Goal: Navigation & Orientation: Understand site structure

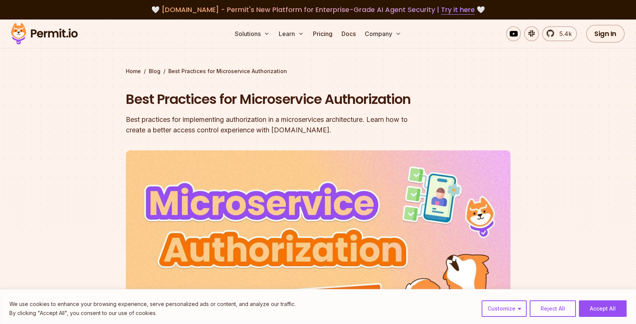
click at [21, 33] on img at bounding box center [45, 34] width 74 height 26
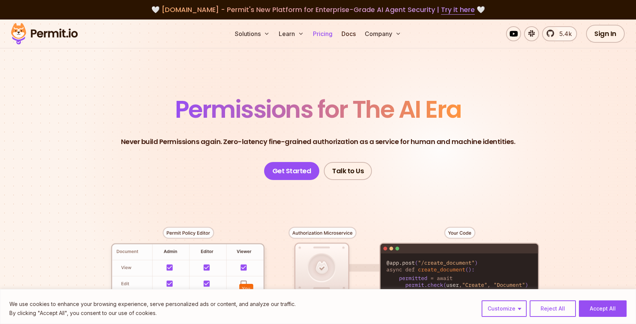
click at [329, 33] on link "Pricing" at bounding box center [323, 33] width 26 height 15
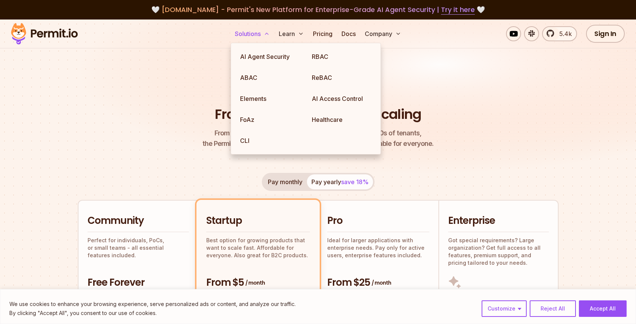
click at [246, 37] on button "Solutions" at bounding box center [252, 33] width 41 height 15
click at [29, 23] on img at bounding box center [45, 34] width 74 height 26
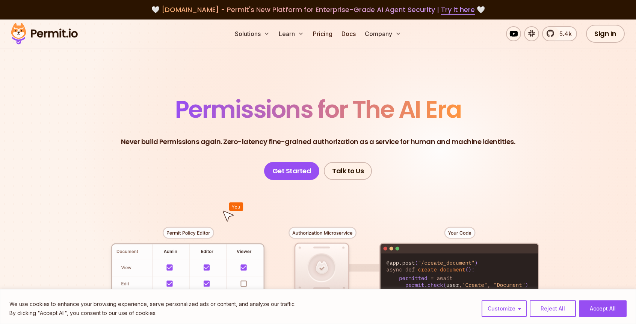
click at [73, 30] on img at bounding box center [45, 34] width 74 height 26
click at [49, 31] on img at bounding box center [45, 34] width 74 height 26
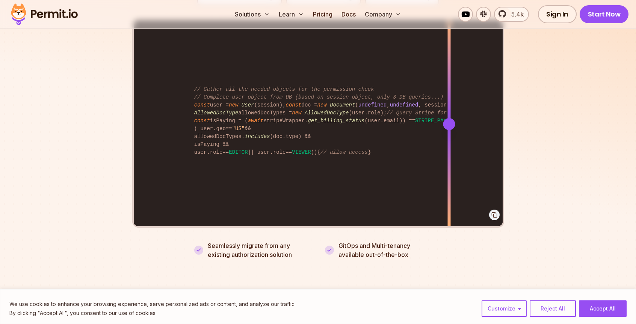
scroll to position [1558, 0]
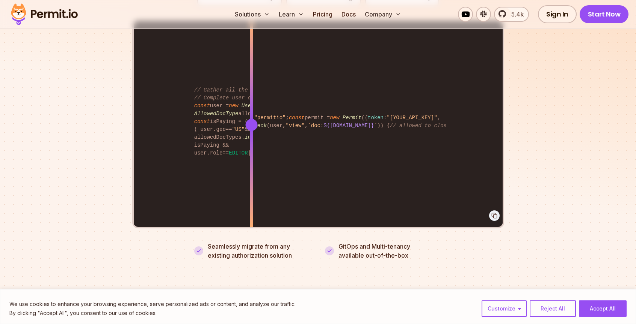
drag, startPoint x: 358, startPoint y: 121, endPoint x: 251, endPoint y: 124, distance: 107.0
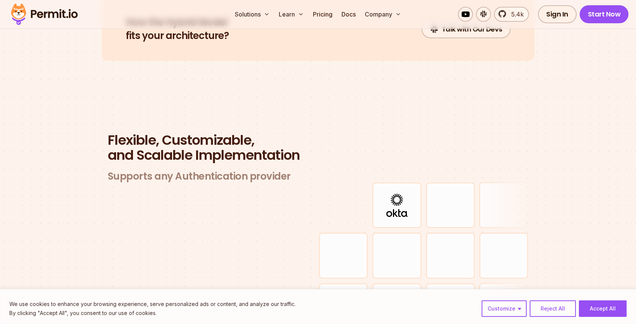
scroll to position [2101, 0]
